Goal: Task Accomplishment & Management: Manage account settings

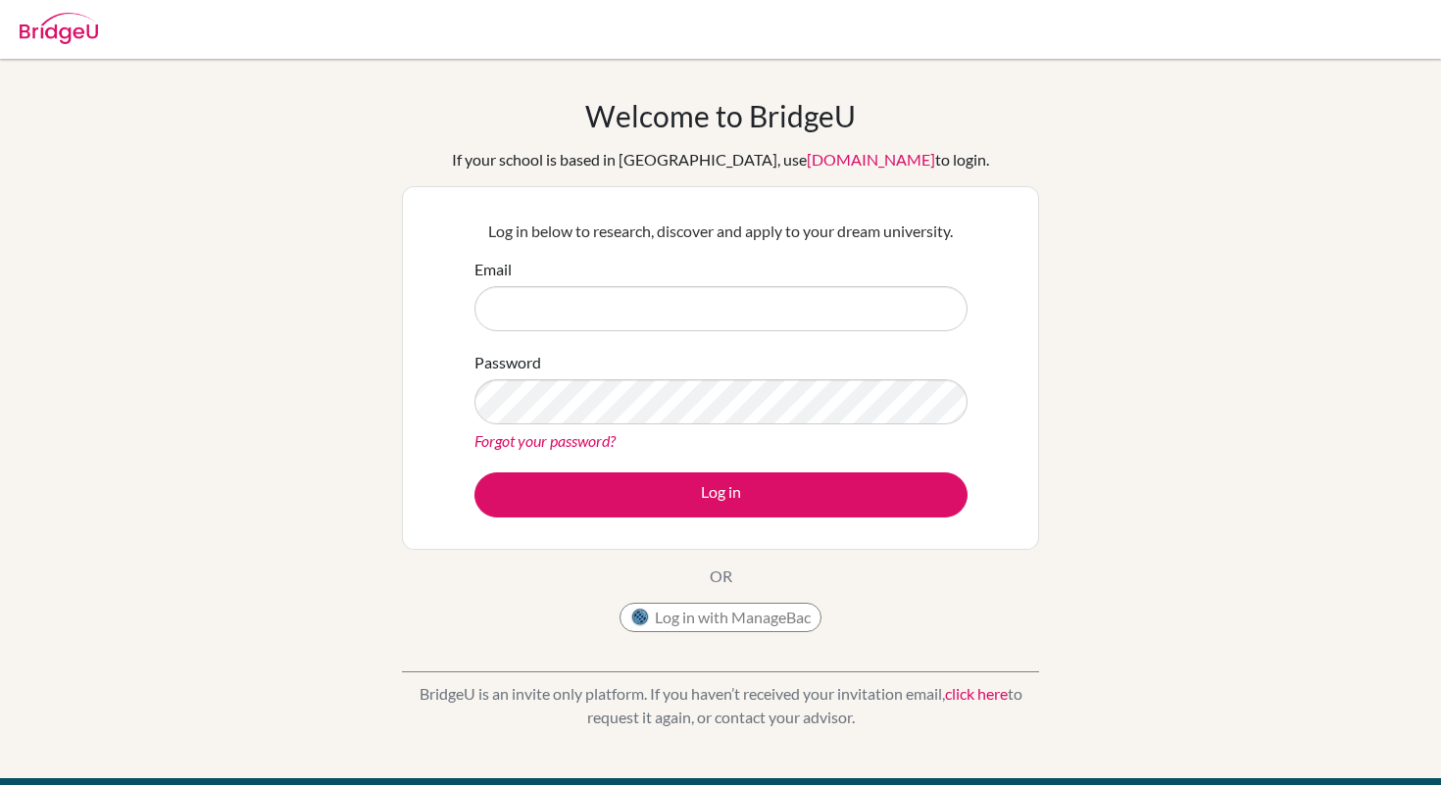
click at [605, 309] on input "Email" at bounding box center [721, 308] width 493 height 45
click at [636, 307] on input "Email" at bounding box center [721, 308] width 493 height 45
click at [652, 311] on input "Email" at bounding box center [721, 308] width 493 height 45
type input "obolenskayasophia@gmail.com"
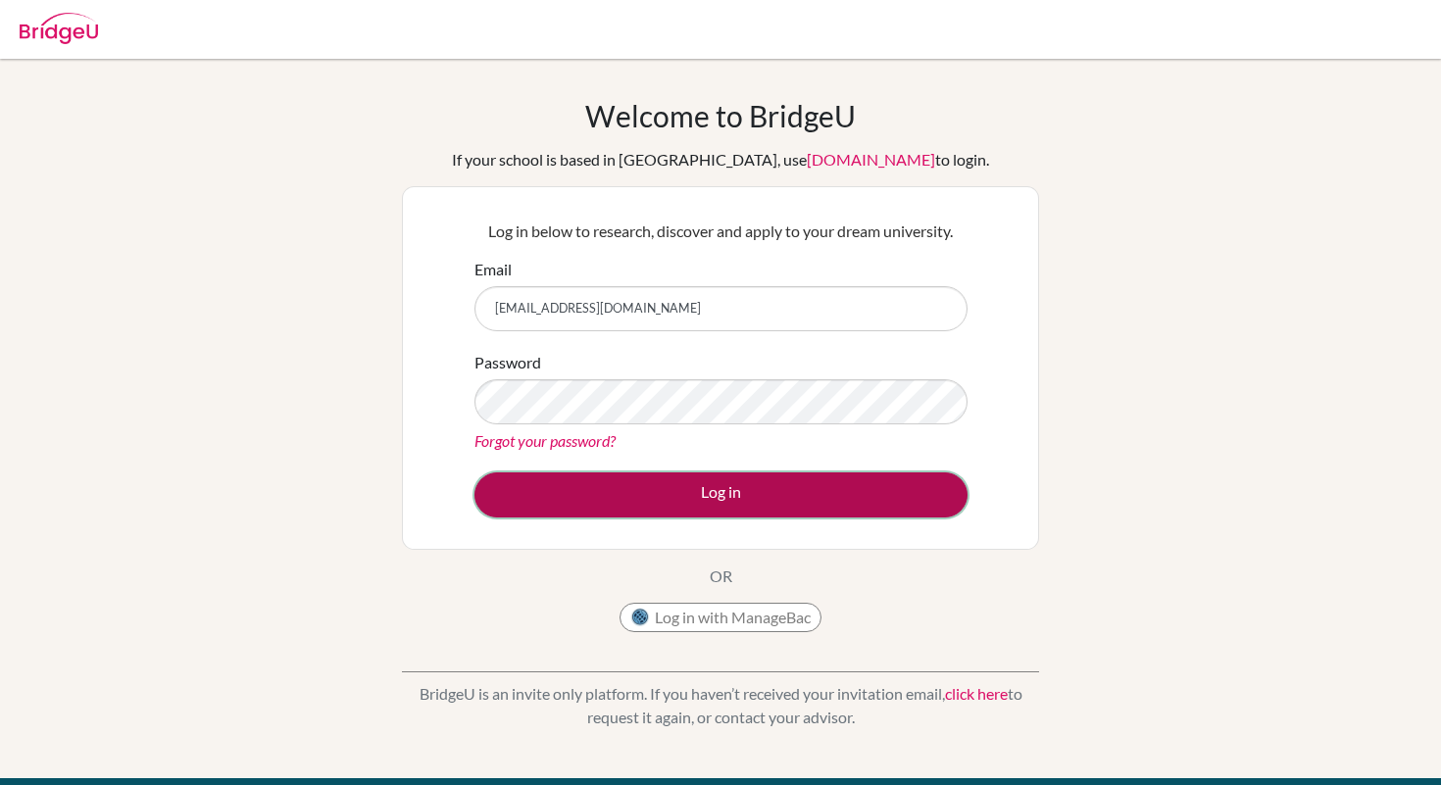
click at [640, 483] on button "Log in" at bounding box center [721, 495] width 493 height 45
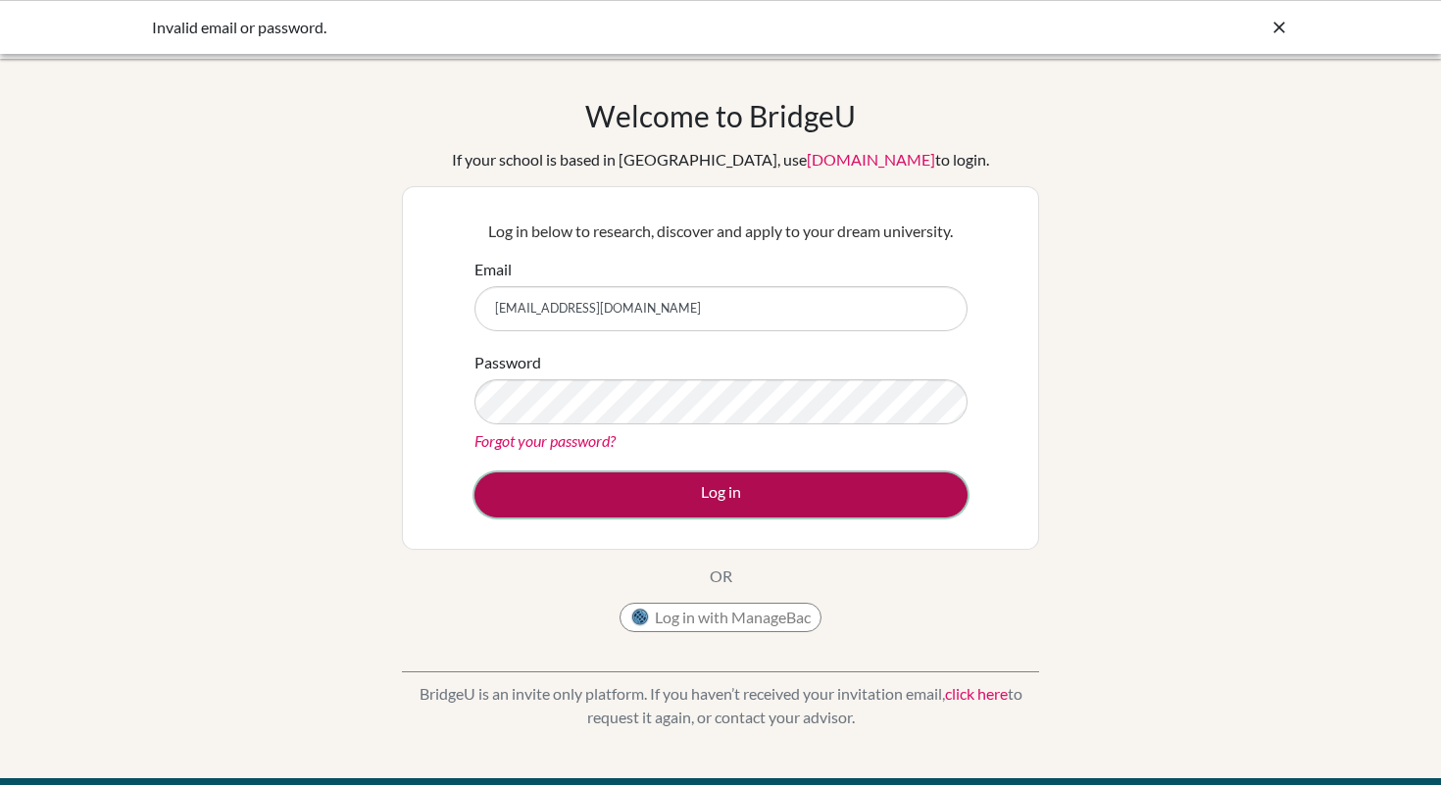
click at [603, 482] on button "Log in" at bounding box center [721, 495] width 493 height 45
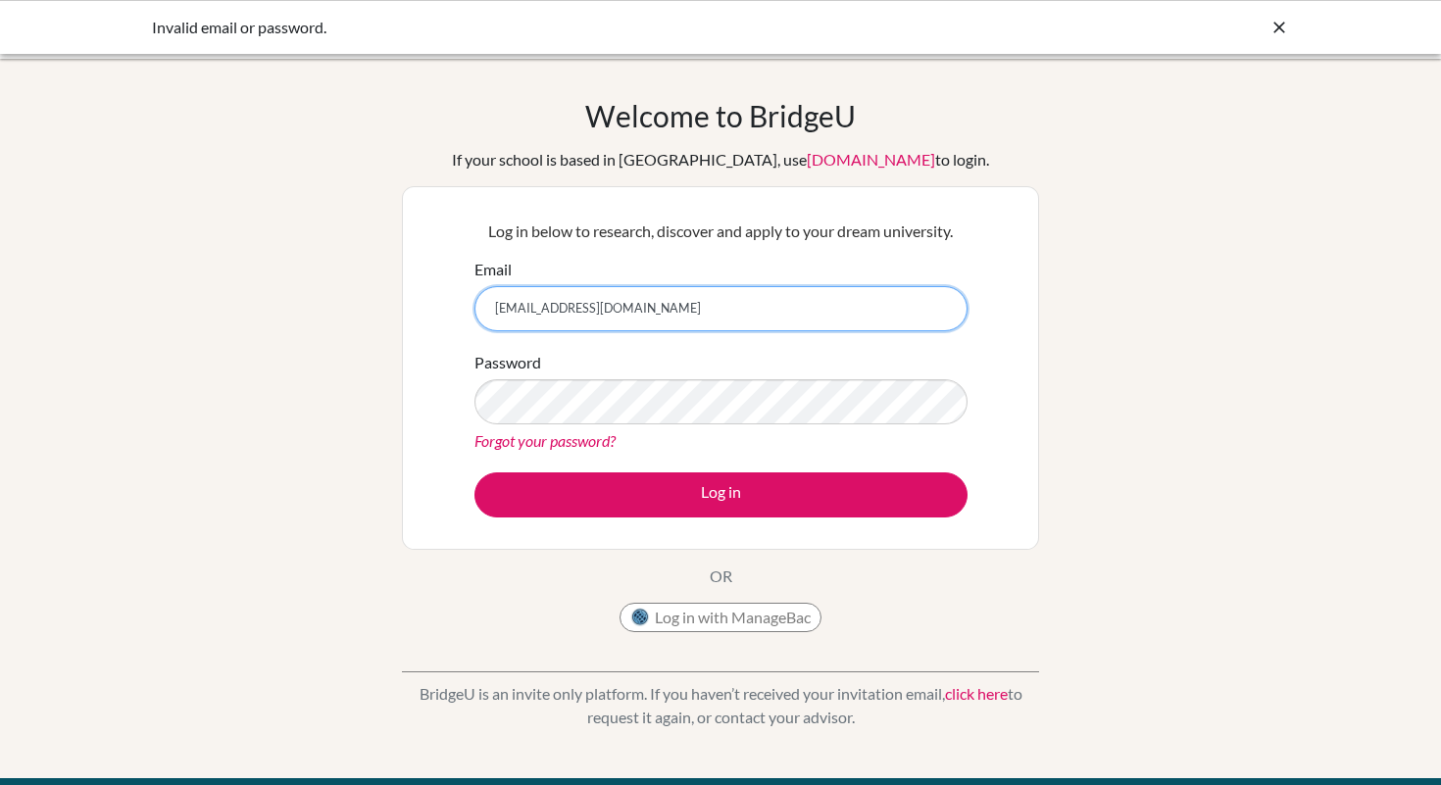
drag, startPoint x: 682, startPoint y: 308, endPoint x: 478, endPoint y: 306, distance: 203.9
click at [478, 306] on input "obolenskayasophia@gmail.com" at bounding box center [721, 308] width 493 height 45
type input "[EMAIL_ADDRESS][DOMAIN_NAME]"
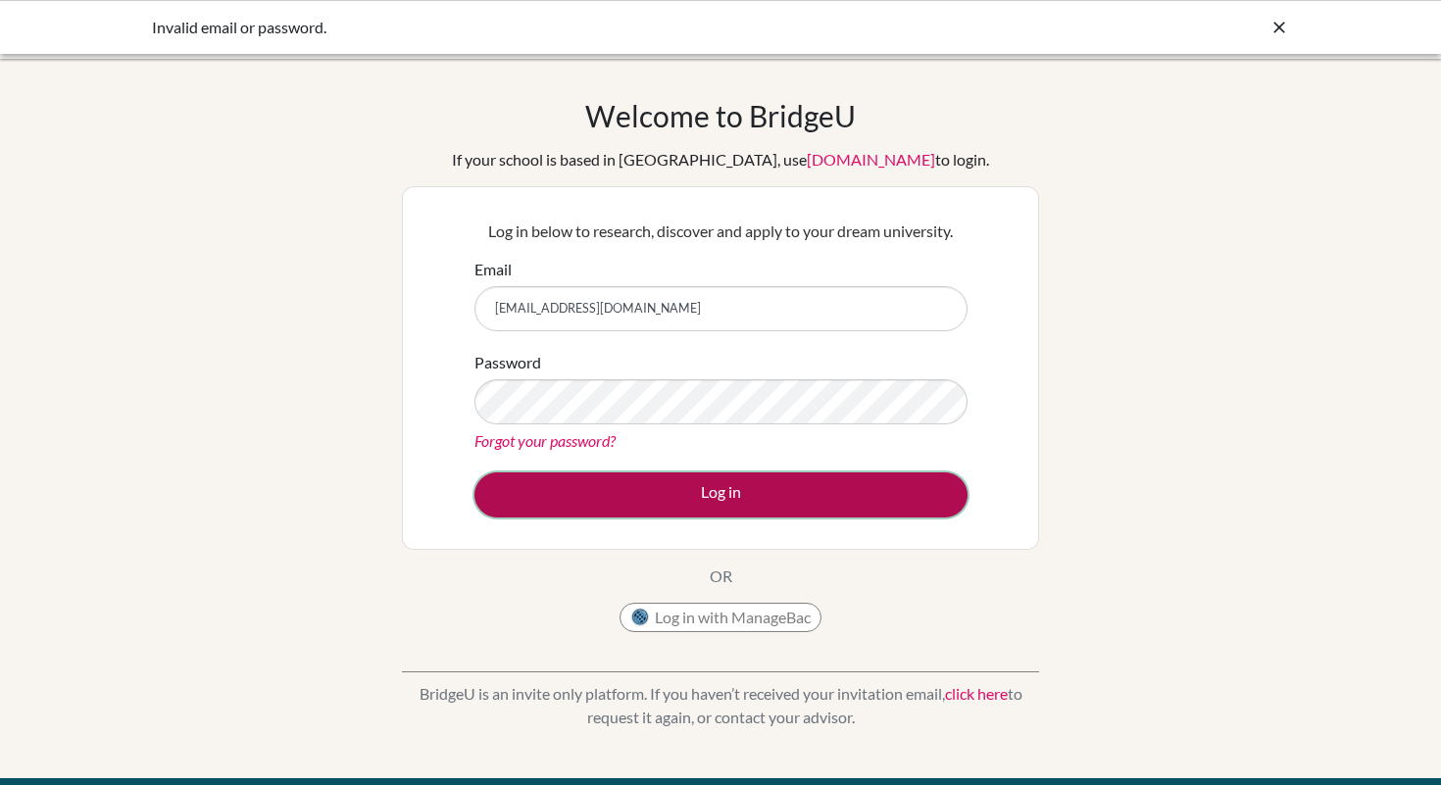
click at [535, 488] on button "Log in" at bounding box center [721, 495] width 493 height 45
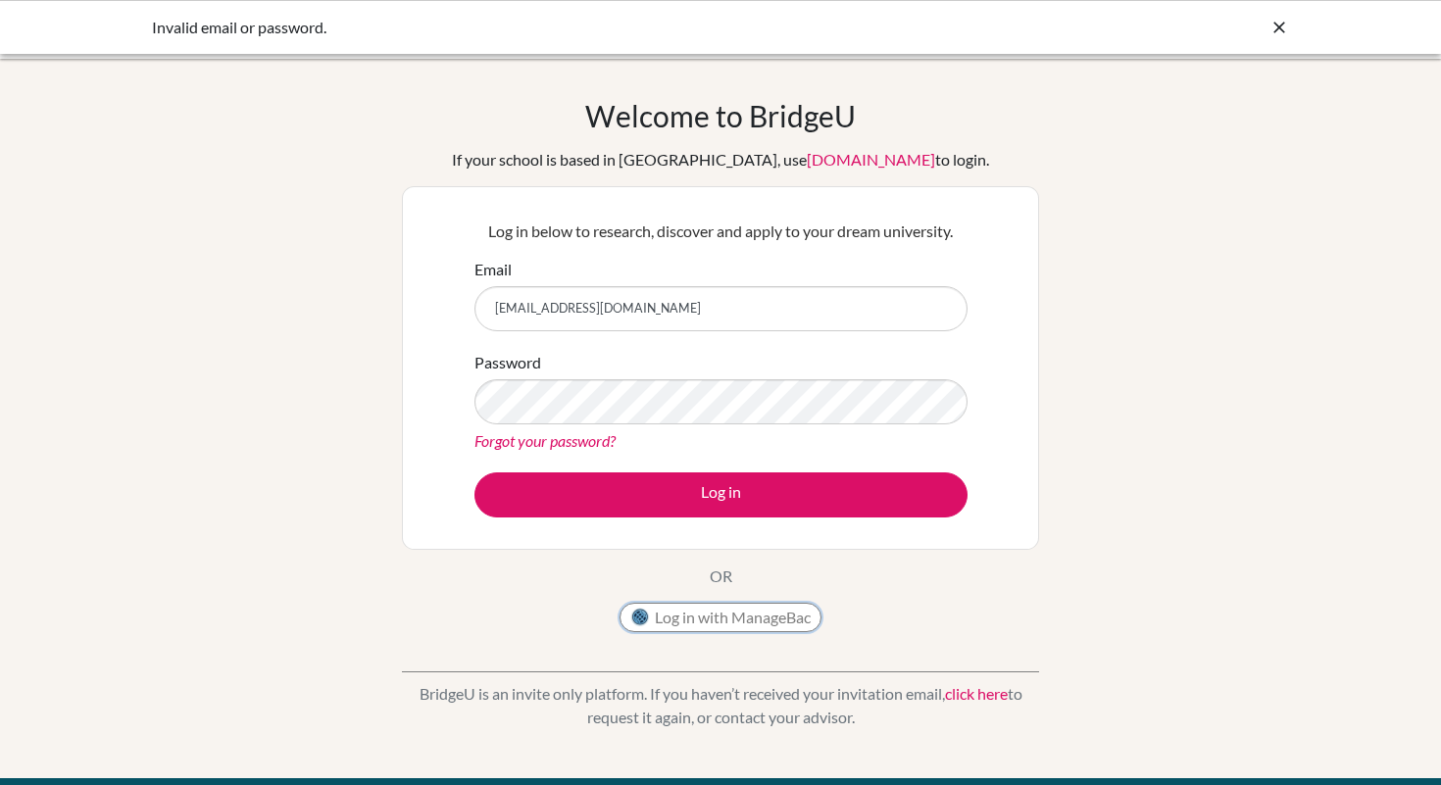
click at [697, 611] on button "Log in with ManageBac" at bounding box center [721, 617] width 202 height 29
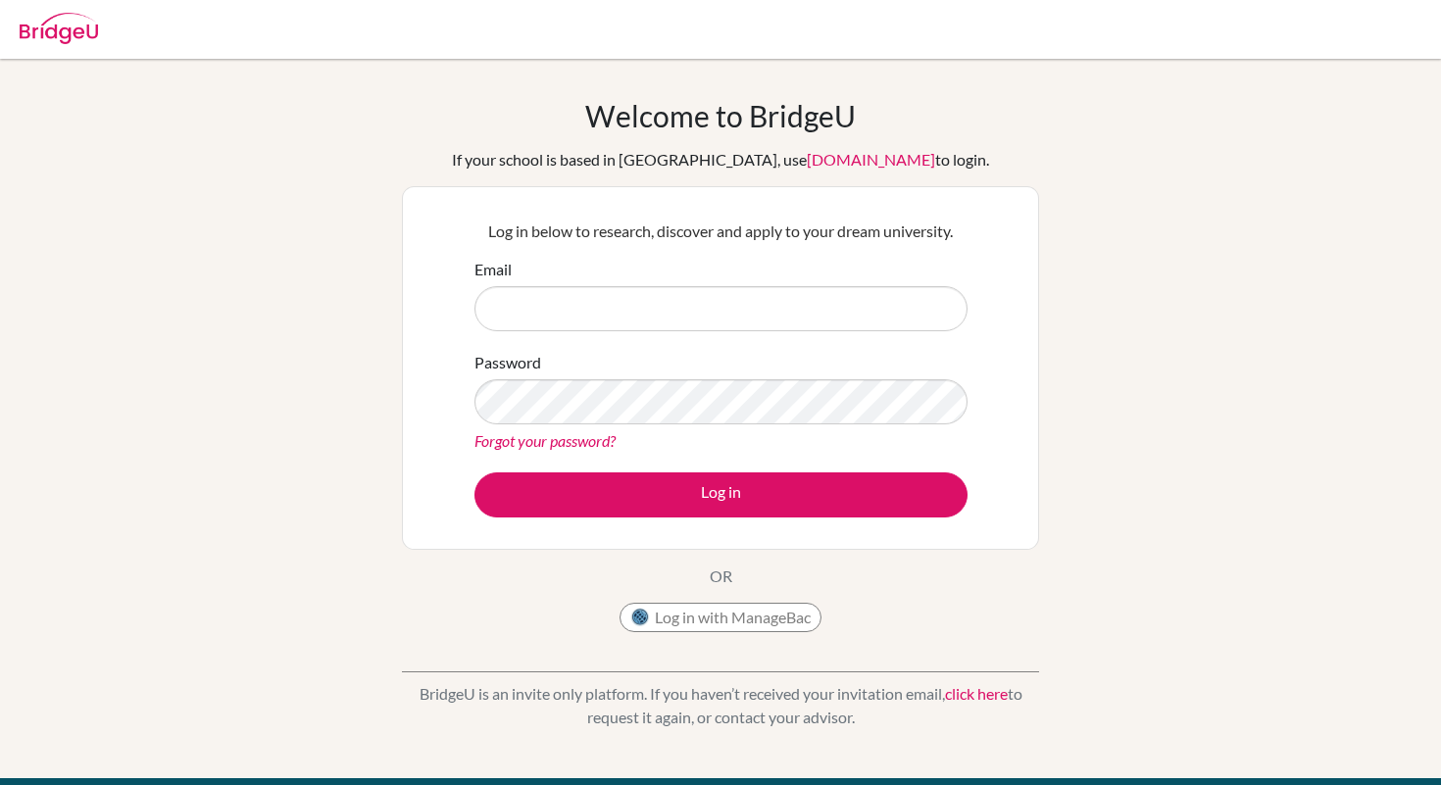
click at [856, 292] on input "Email" at bounding box center [721, 308] width 493 height 45
type input "[EMAIL_ADDRESS][DOMAIN_NAME]"
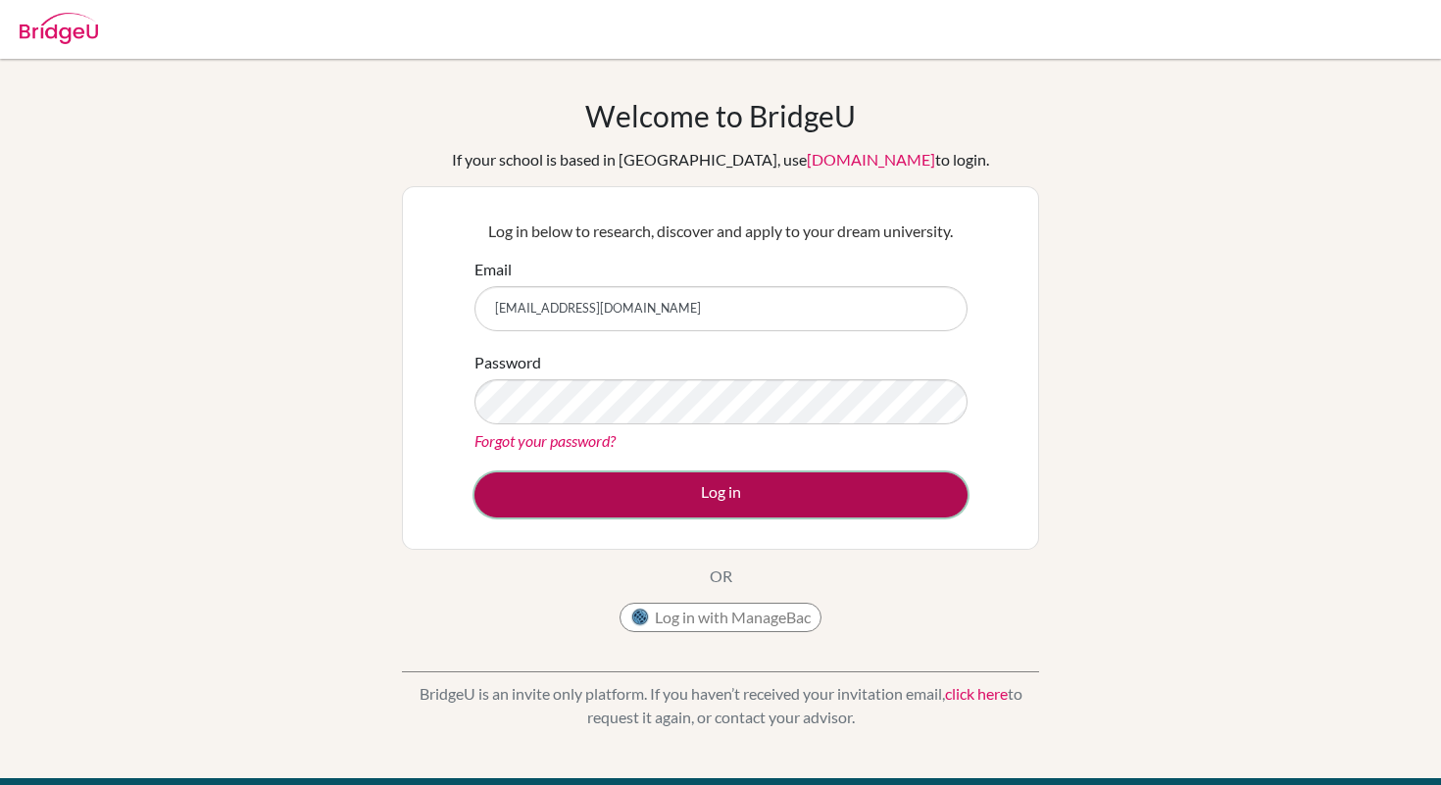
click at [674, 483] on button "Log in" at bounding box center [721, 495] width 493 height 45
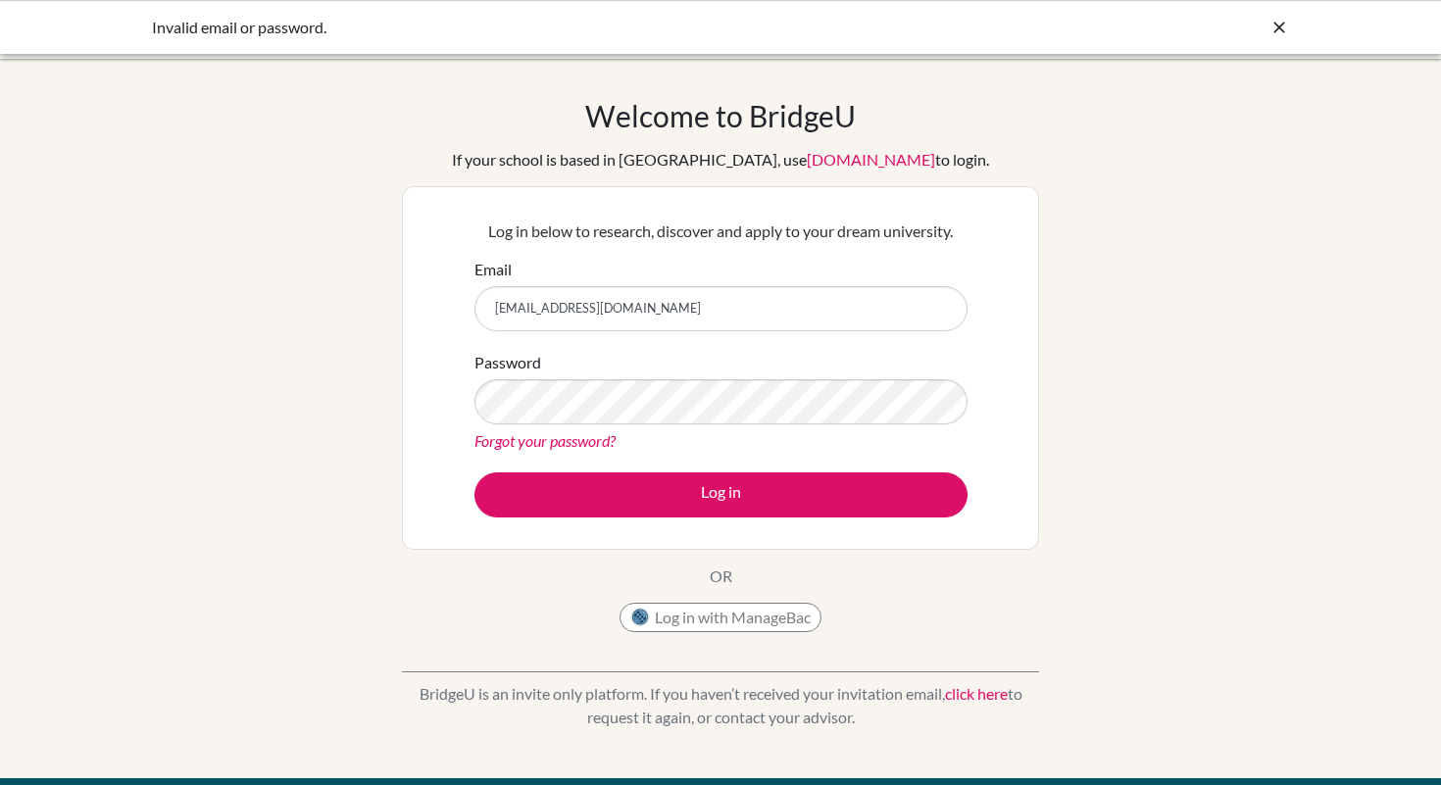
click at [536, 438] on link "Forgot your password?" at bounding box center [545, 440] width 141 height 19
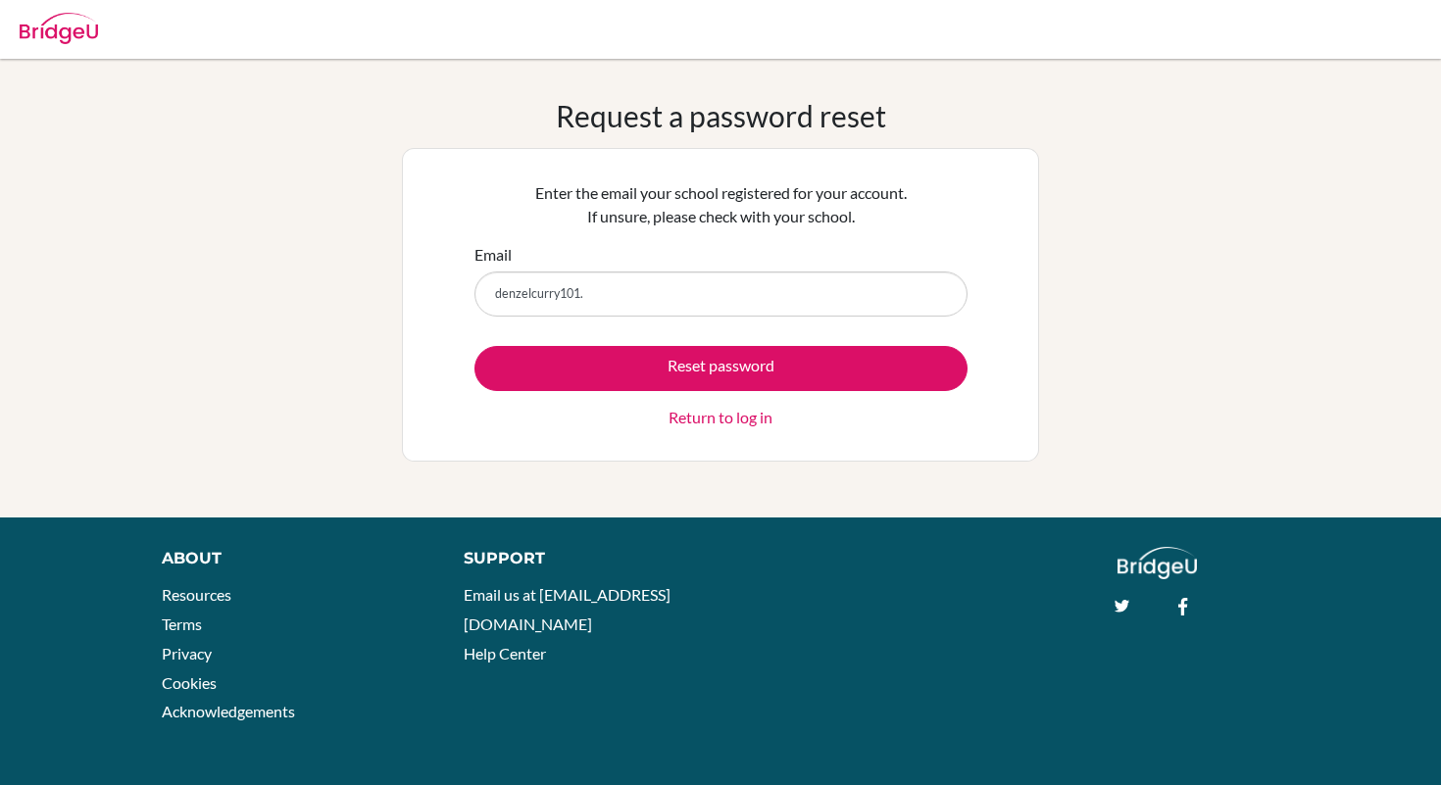
drag, startPoint x: 607, startPoint y: 290, endPoint x: 392, endPoint y: 289, distance: 214.7
click at [390, 289] on div "Request a password reset Enter the email your school registered for your accoun…" at bounding box center [720, 288] width 1441 height 380
drag, startPoint x: 705, startPoint y: 305, endPoint x: 476, endPoint y: 287, distance: 229.1
click at [476, 287] on input "[EMAIL_ADDRESS][DOMAIN_NAME]" at bounding box center [721, 294] width 493 height 45
type input "sobolenskaya@danubestudent.com"
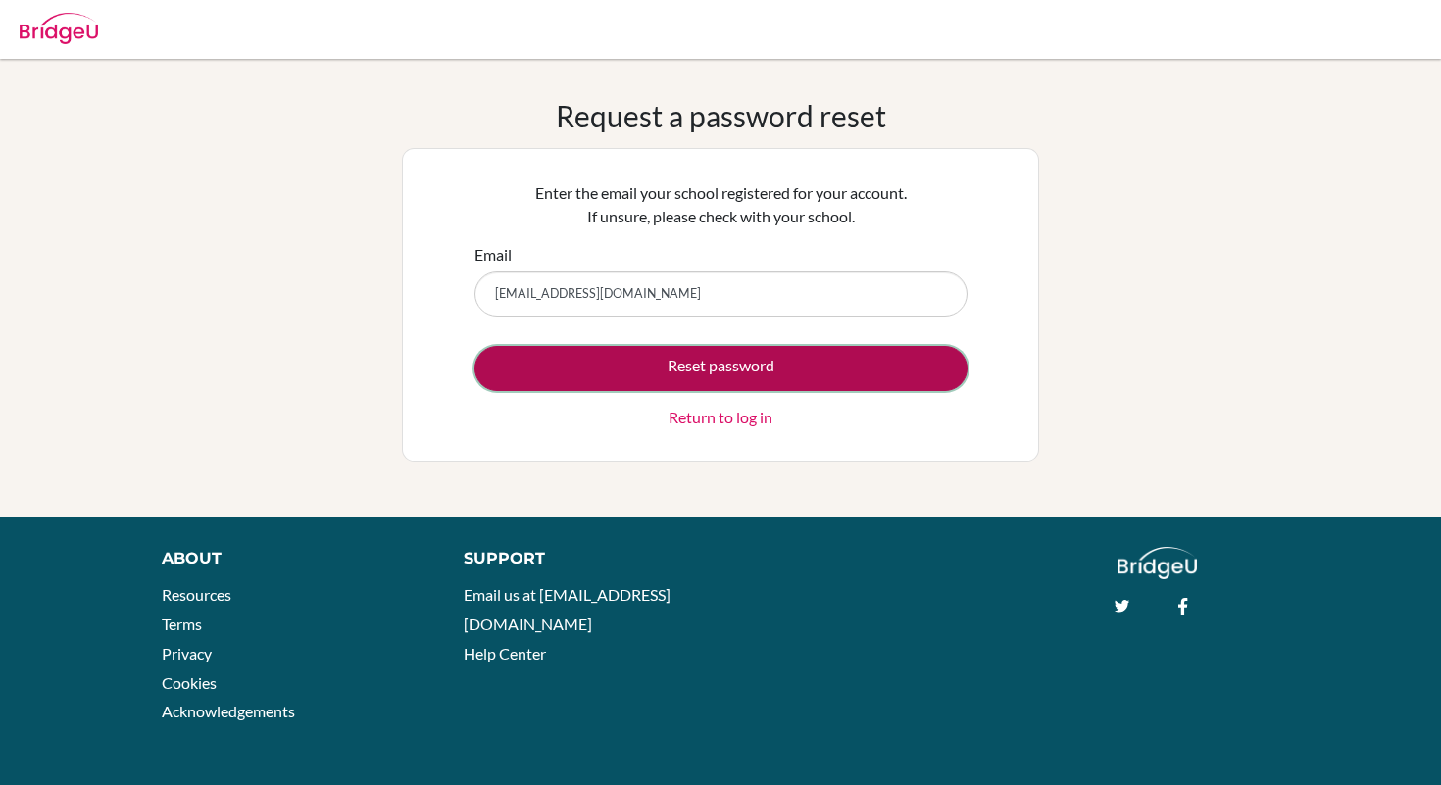
click at [623, 357] on button "Reset password" at bounding box center [721, 368] width 493 height 45
